Goal: Transaction & Acquisition: Book appointment/travel/reservation

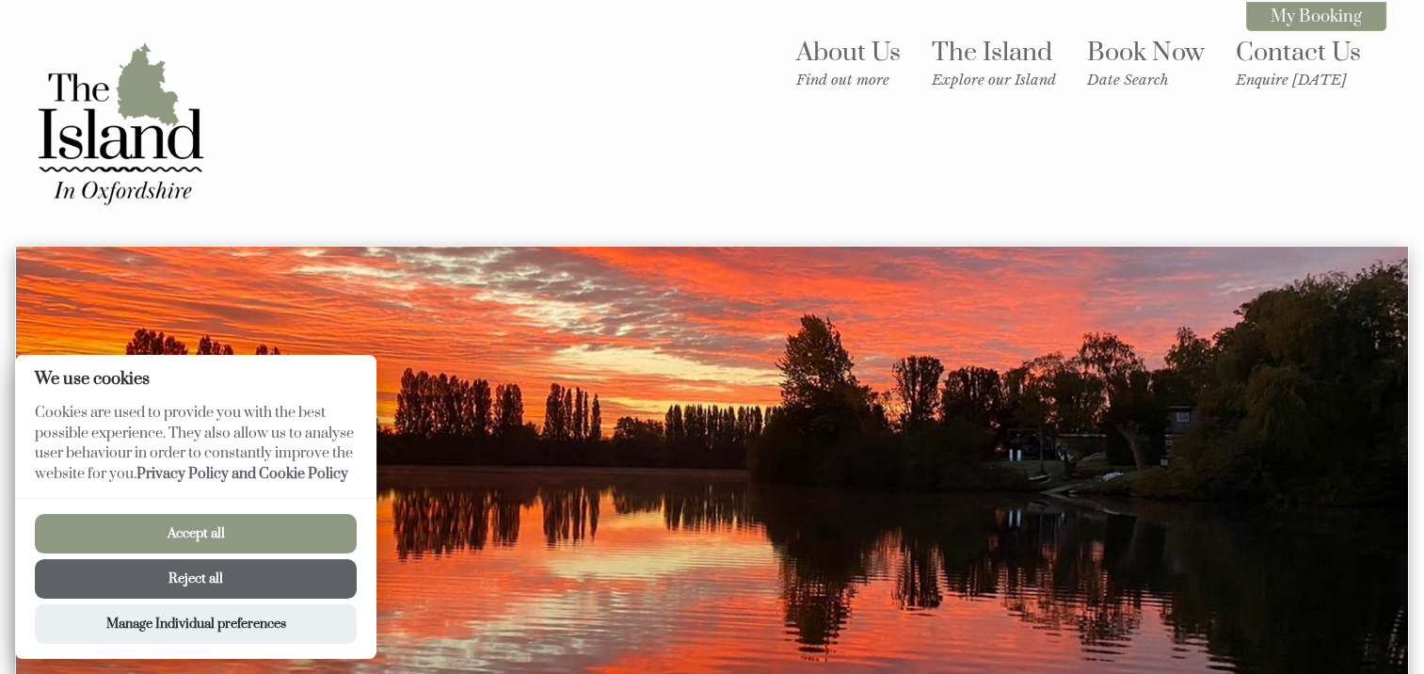
scroll to position [159, 0]
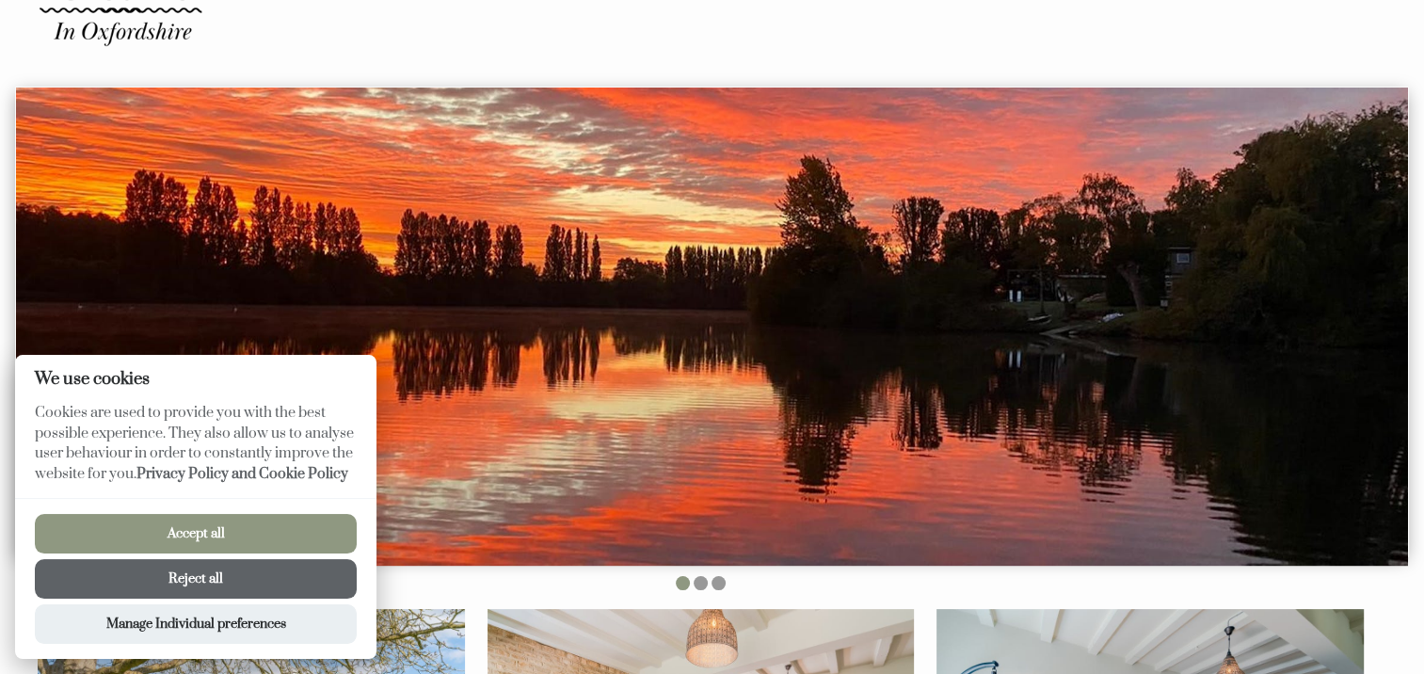
click at [248, 534] on button "Accept all" at bounding box center [196, 534] width 322 height 40
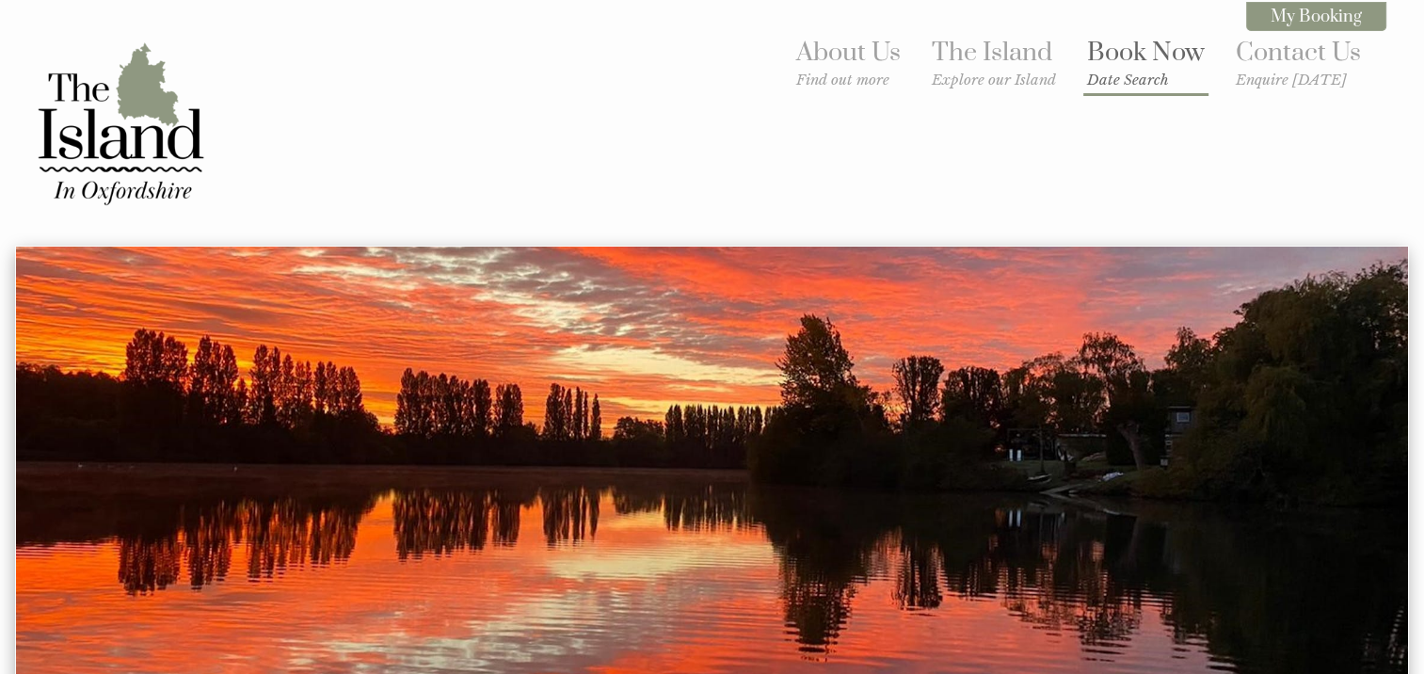
click at [1143, 50] on link "Book Now Date Search" at bounding box center [1146, 63] width 118 height 52
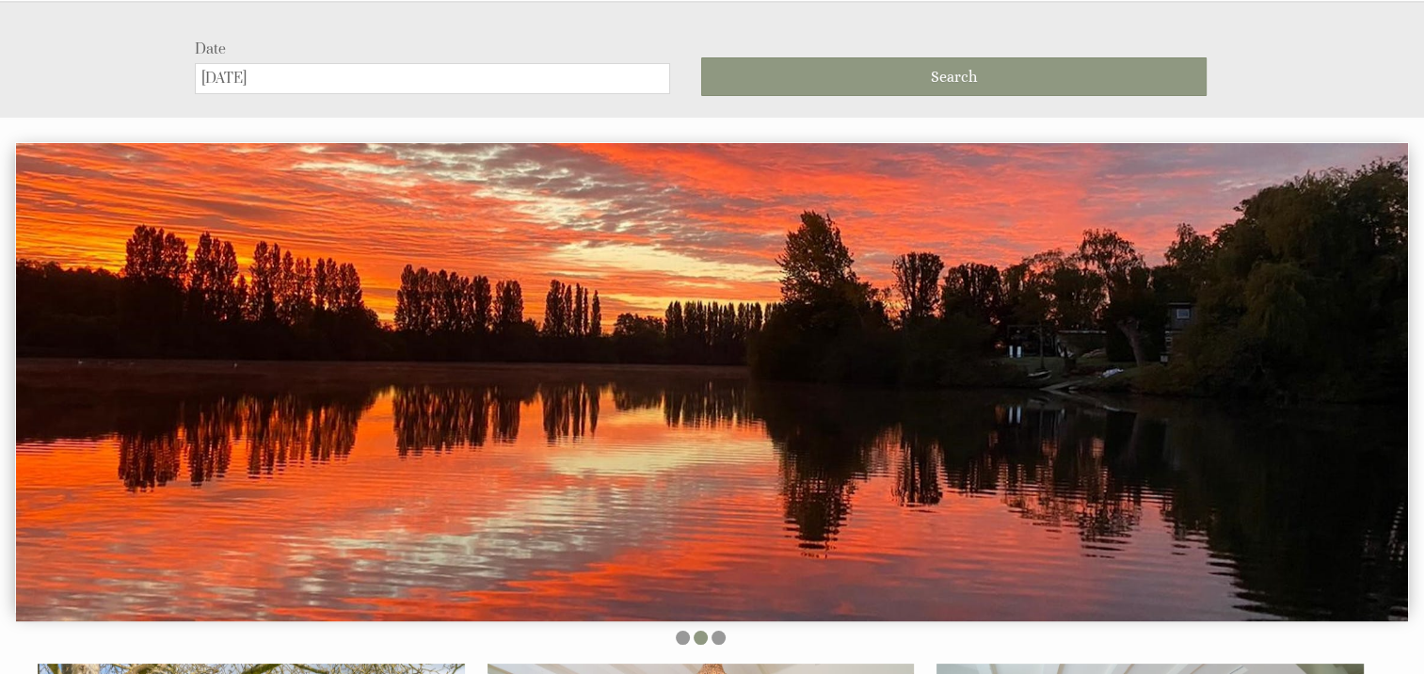
scroll to position [246, 0]
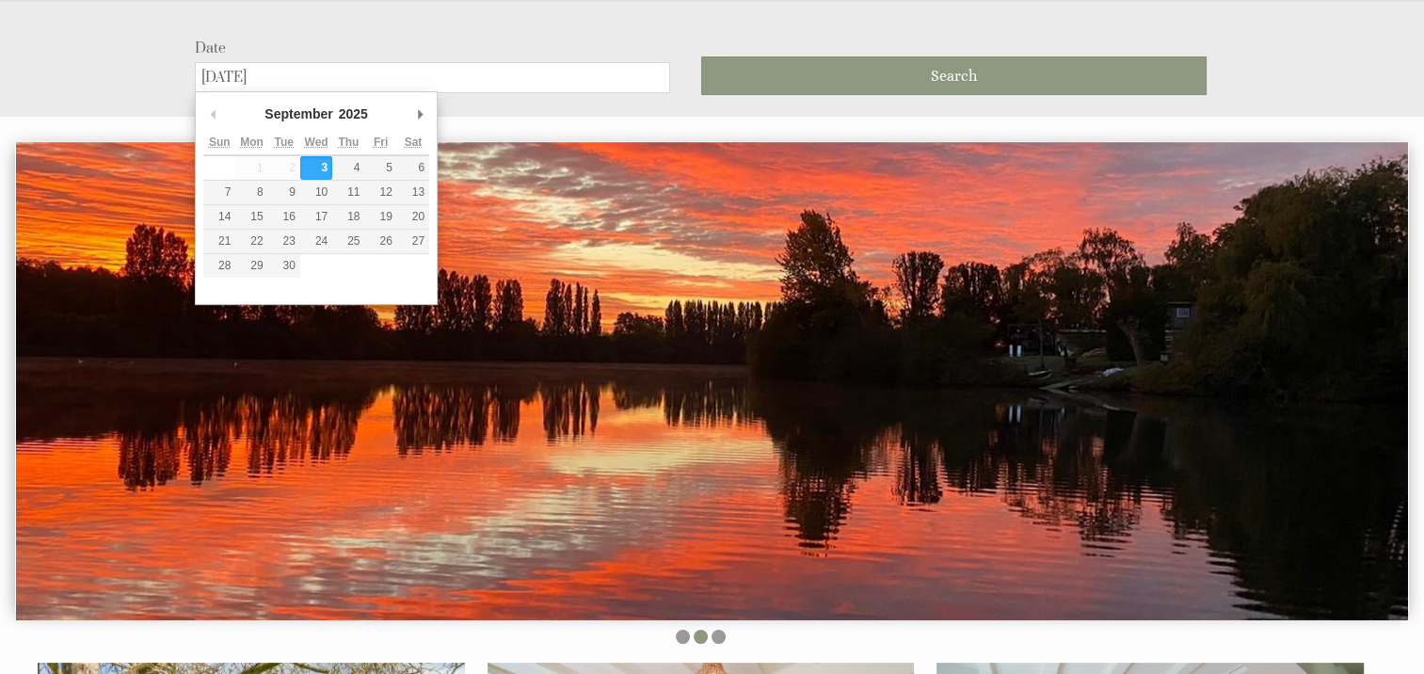
click at [364, 72] on input "[DATE]" at bounding box center [432, 77] width 475 height 31
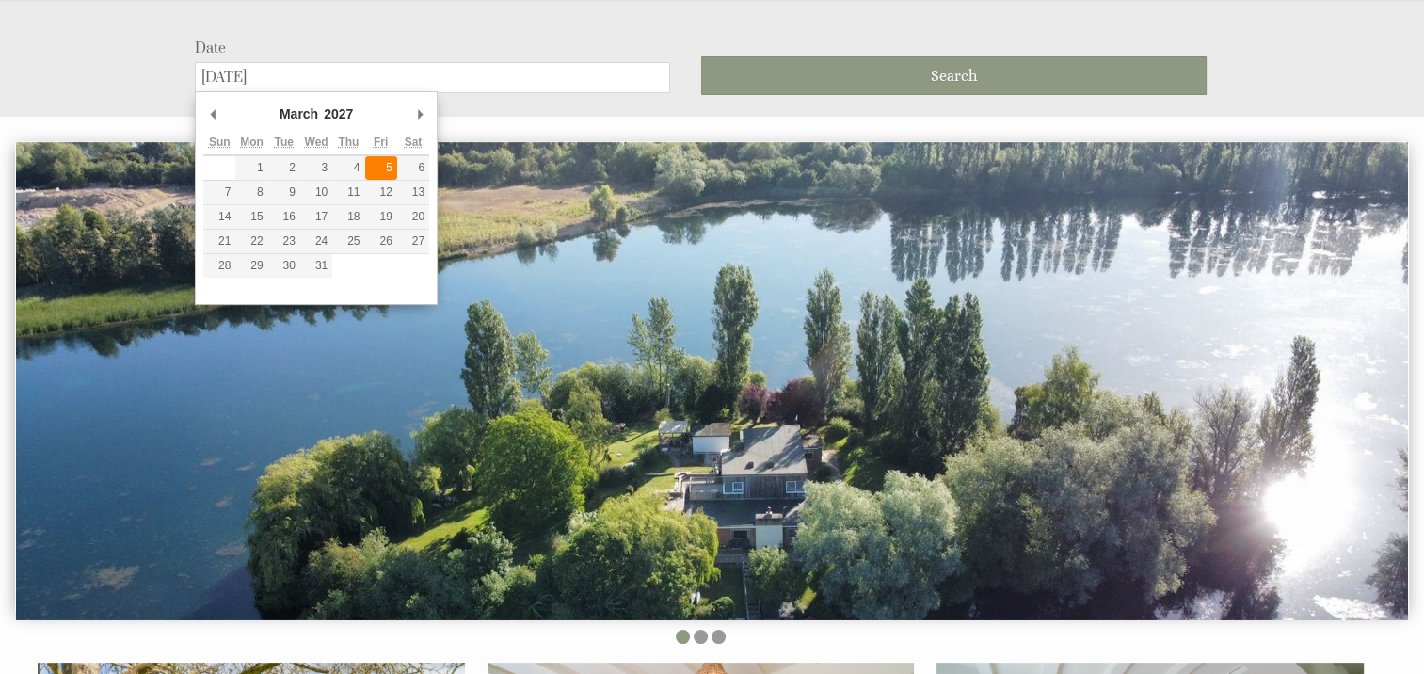
type input "05/03/2027"
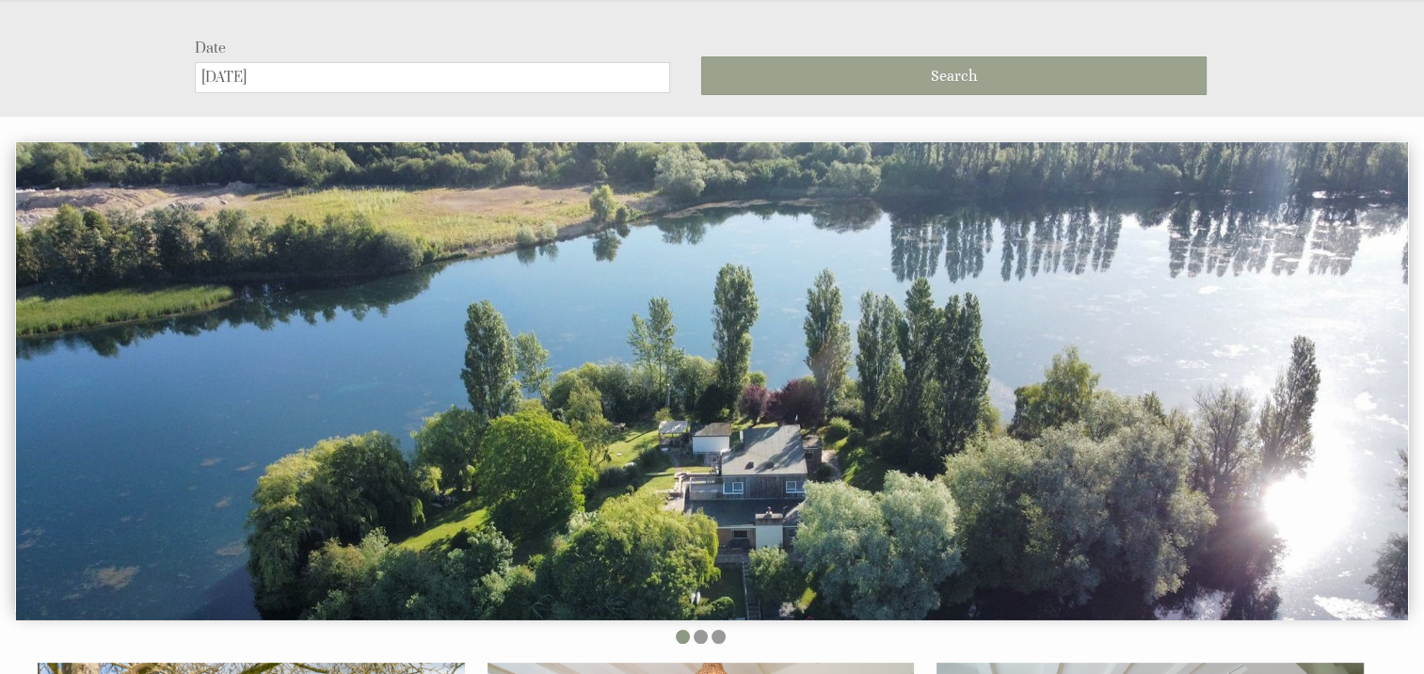
click at [851, 74] on button "Search" at bounding box center [953, 75] width 505 height 39
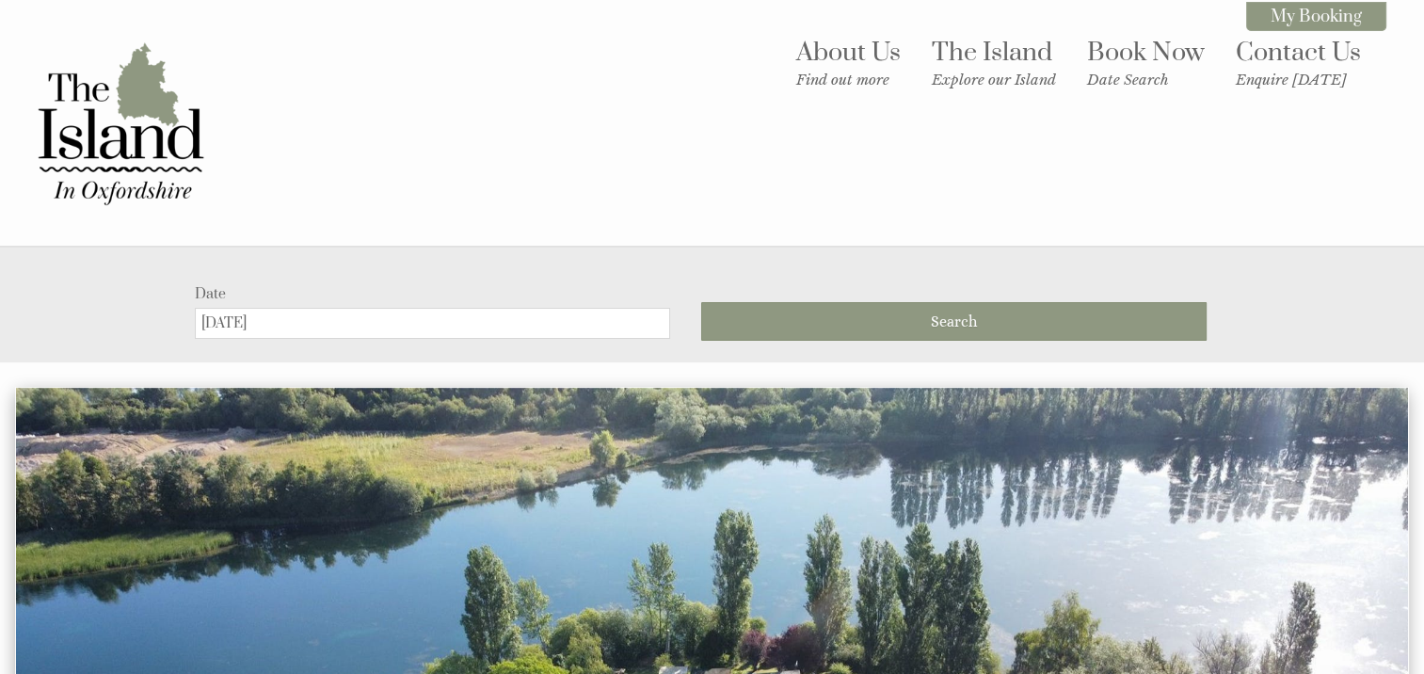
scroll to position [246, 0]
